Goal: Task Accomplishment & Management: Manage account settings

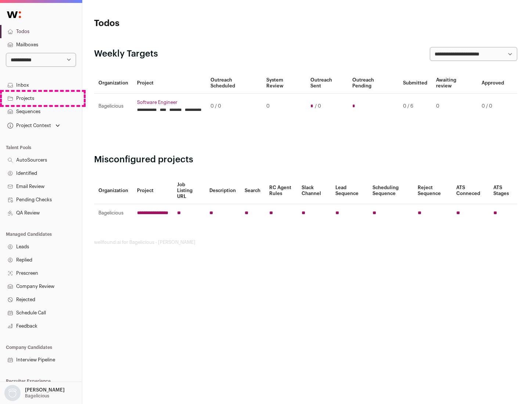
click at [41, 98] on link "Projects" at bounding box center [41, 98] width 82 height 13
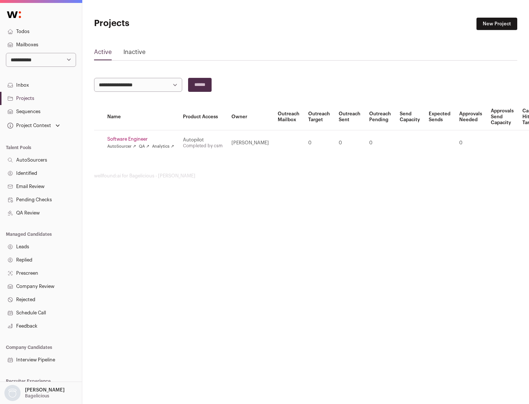
click at [143, 139] on link "Software Engineer" at bounding box center [140, 139] width 67 height 6
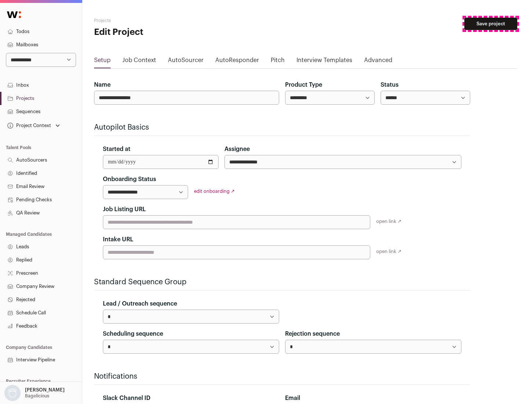
click at [490, 24] on button "Save project" at bounding box center [490, 24] width 53 height 12
